Goal: Navigation & Orientation: Find specific page/section

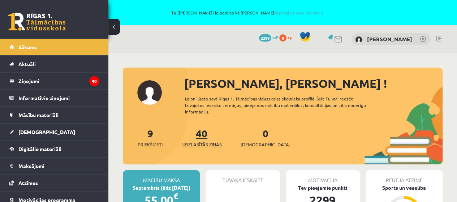
click at [198, 137] on link "40 Neizlasītās ziņas" at bounding box center [201, 137] width 40 height 21
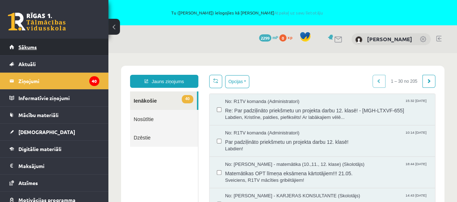
click at [38, 48] on link "Sākums" at bounding box center [54, 47] width 90 height 17
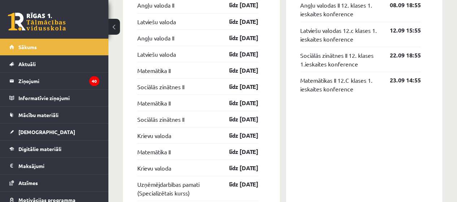
scroll to position [615, 0]
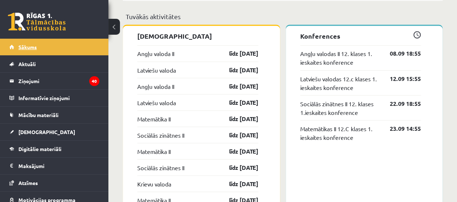
click at [29, 44] on span "Sākums" at bounding box center [27, 47] width 18 height 7
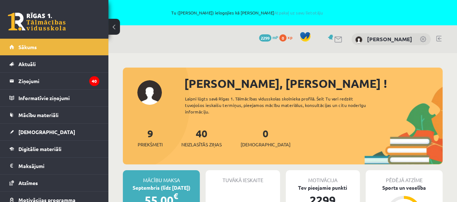
click at [440, 42] on div at bounding box center [438, 39] width 5 height 7
click at [438, 39] on link at bounding box center [438, 39] width 5 height 6
